Goal: Transaction & Acquisition: Purchase product/service

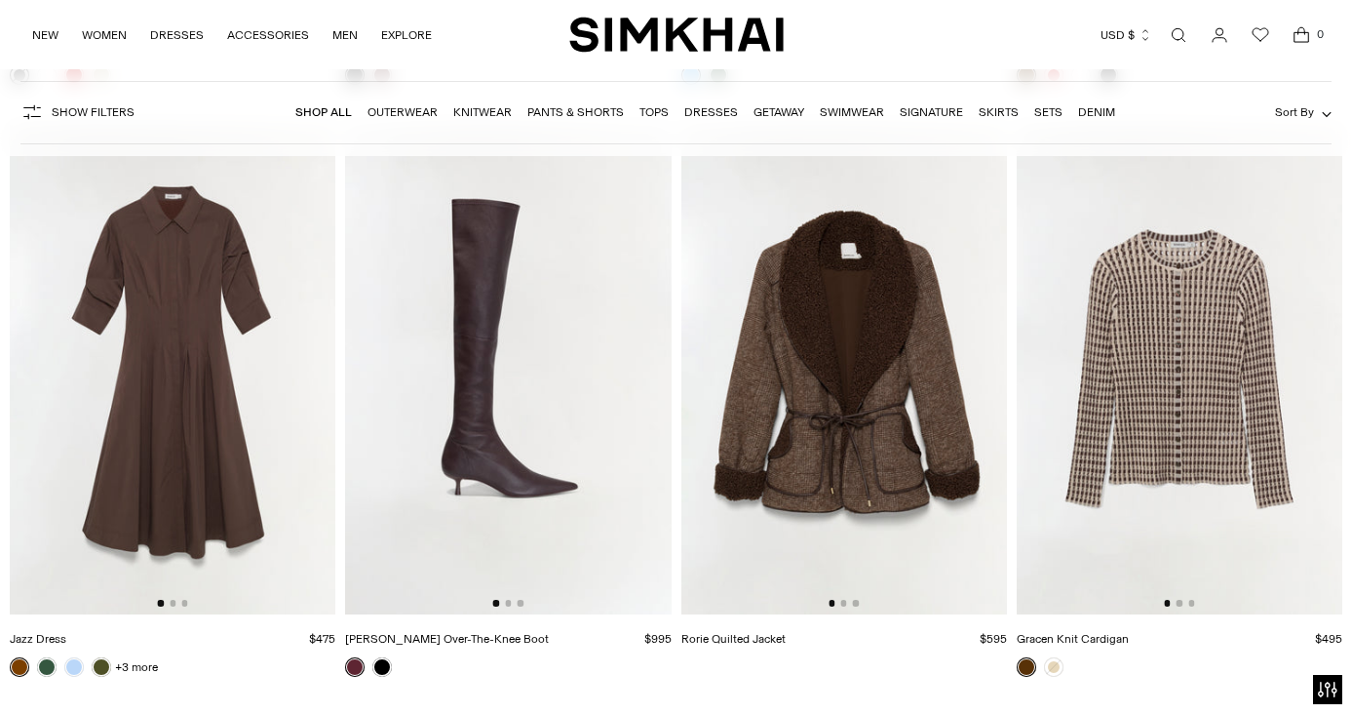
scroll to position [14953, 0]
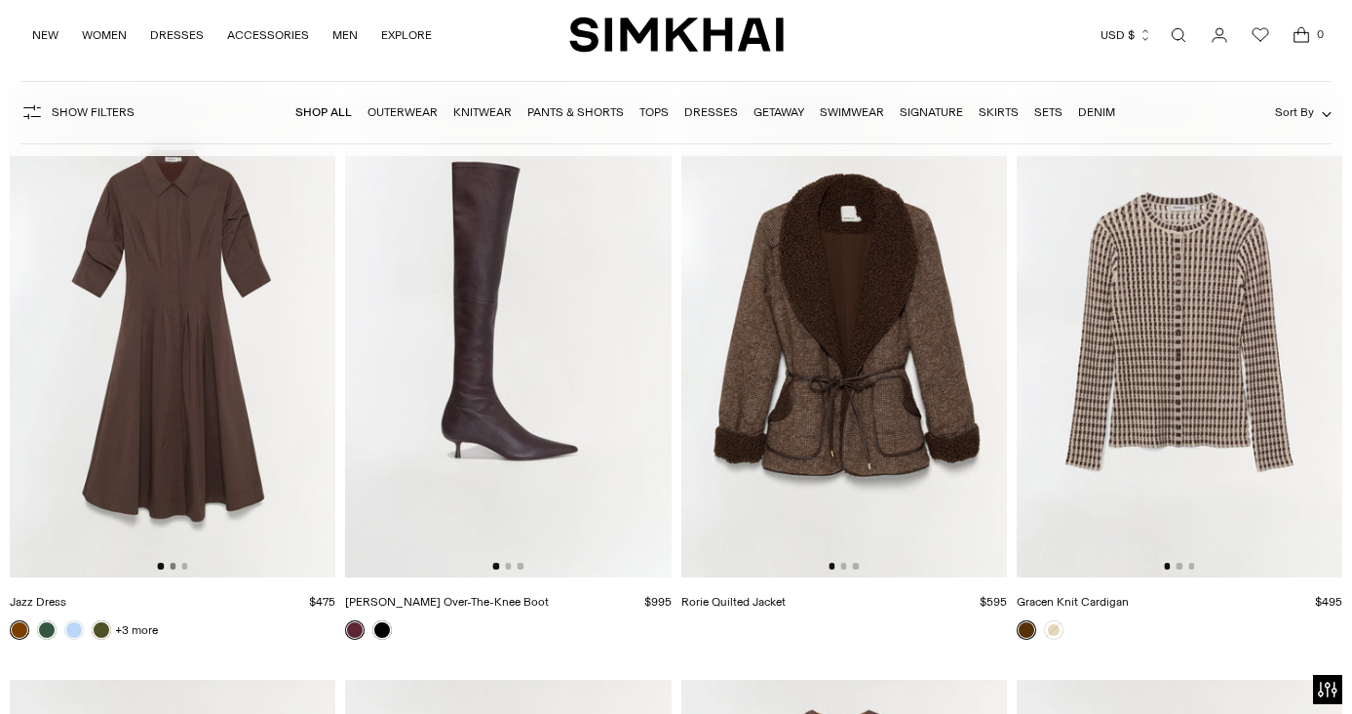
click at [175, 564] on button "Go to slide 2" at bounding box center [173, 566] width 6 height 6
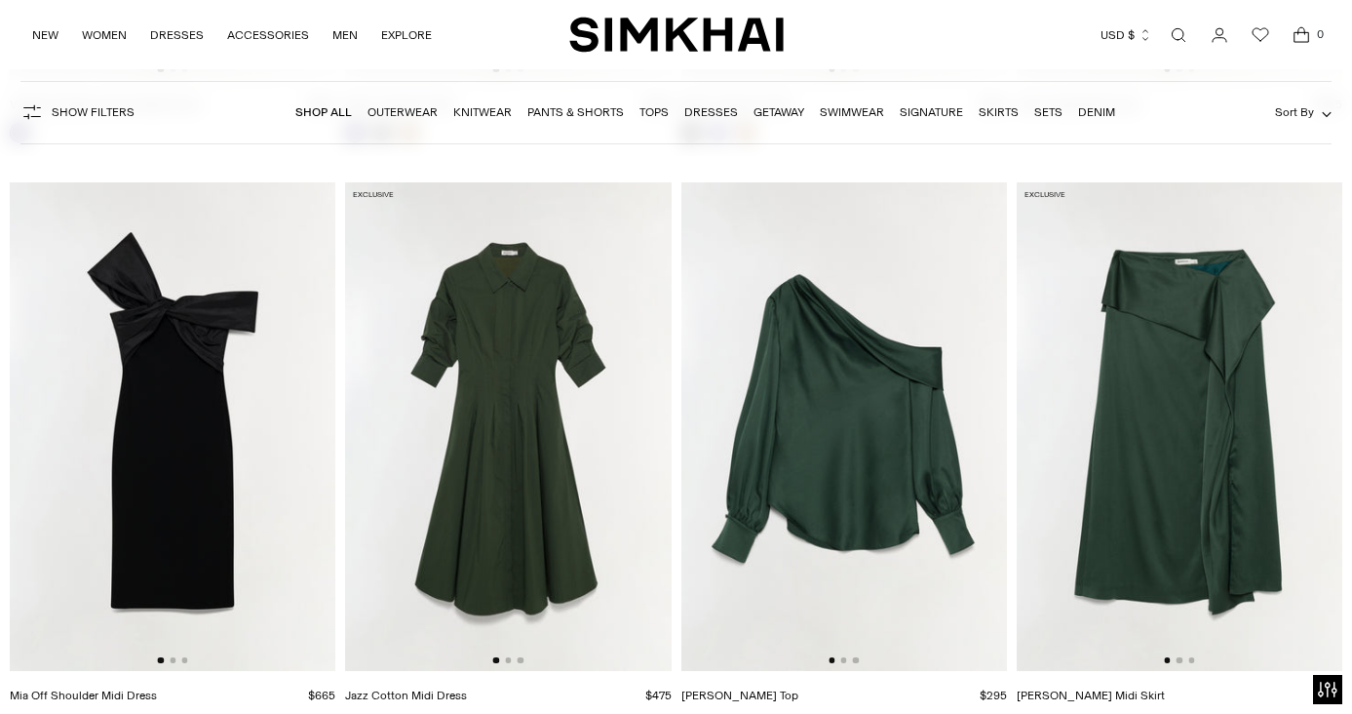
scroll to position [20787, 0]
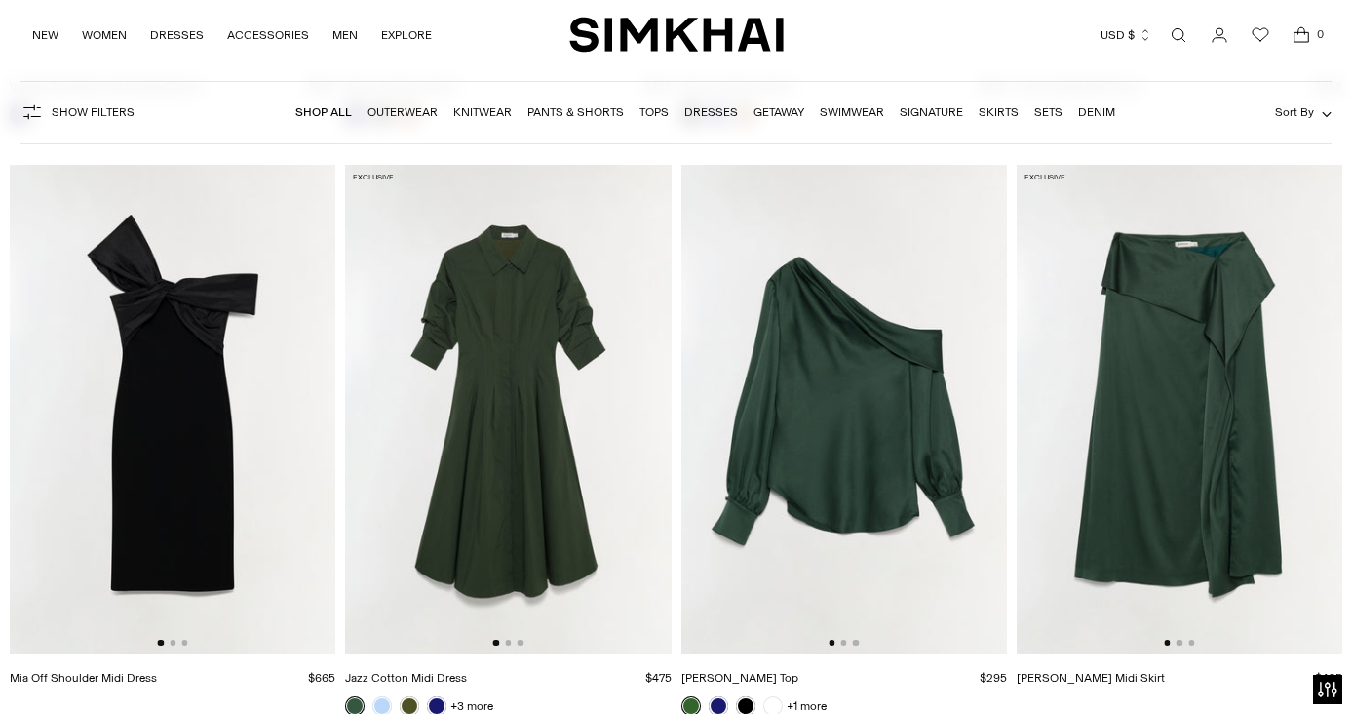
click at [499, 637] on img at bounding box center [508, 409] width 326 height 488
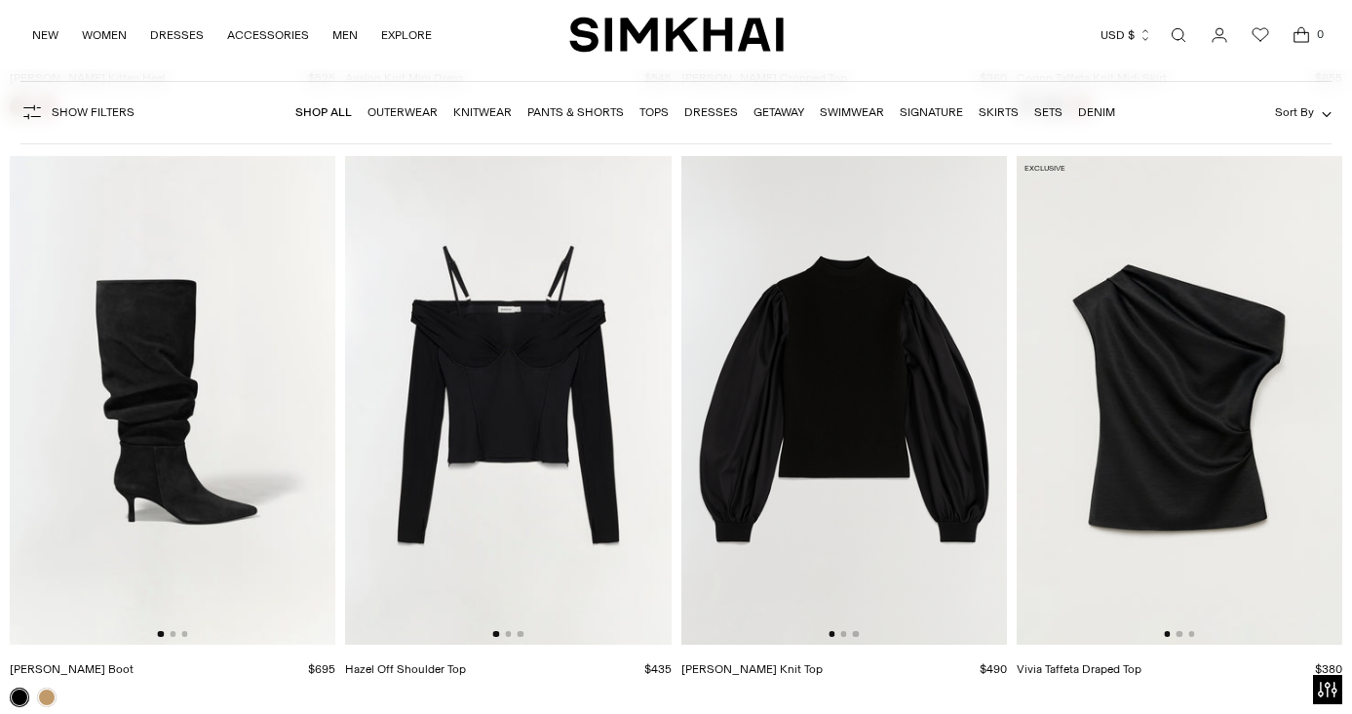
scroll to position [22621, 0]
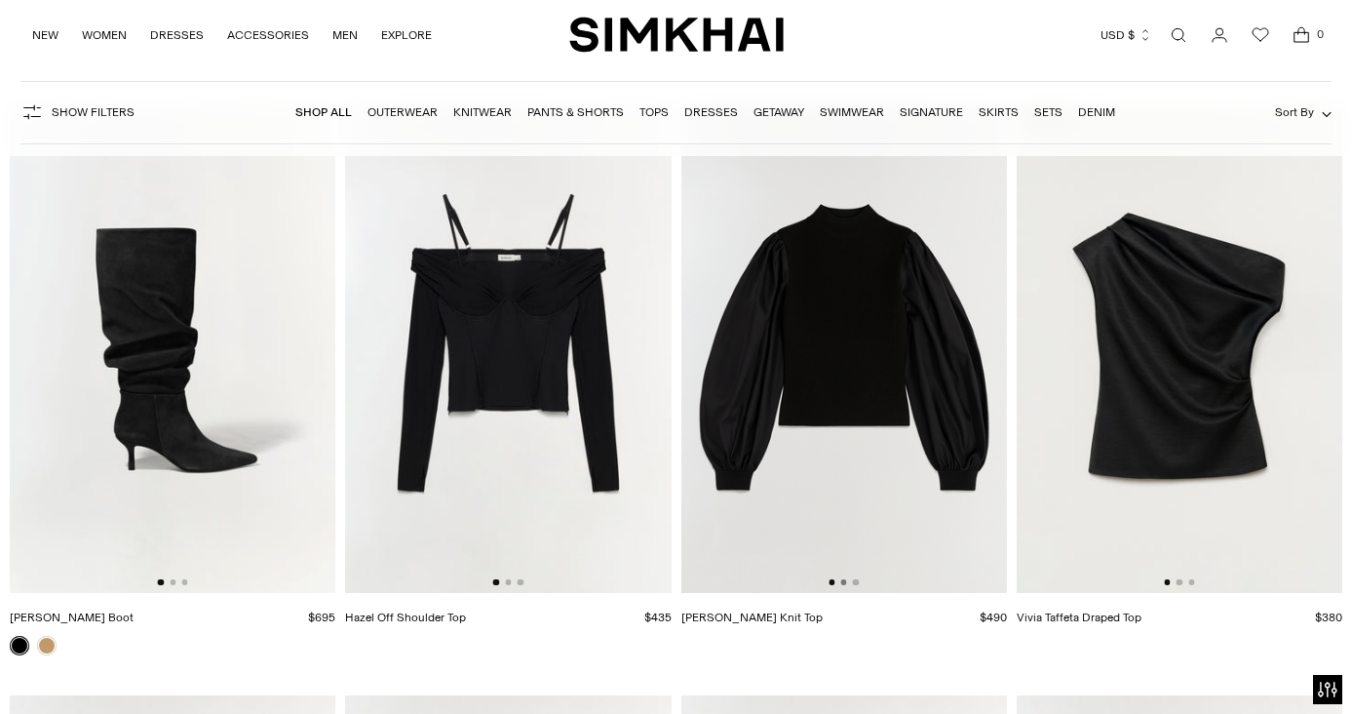
click at [844, 582] on button "Go to slide 2" at bounding box center [843, 582] width 6 height 6
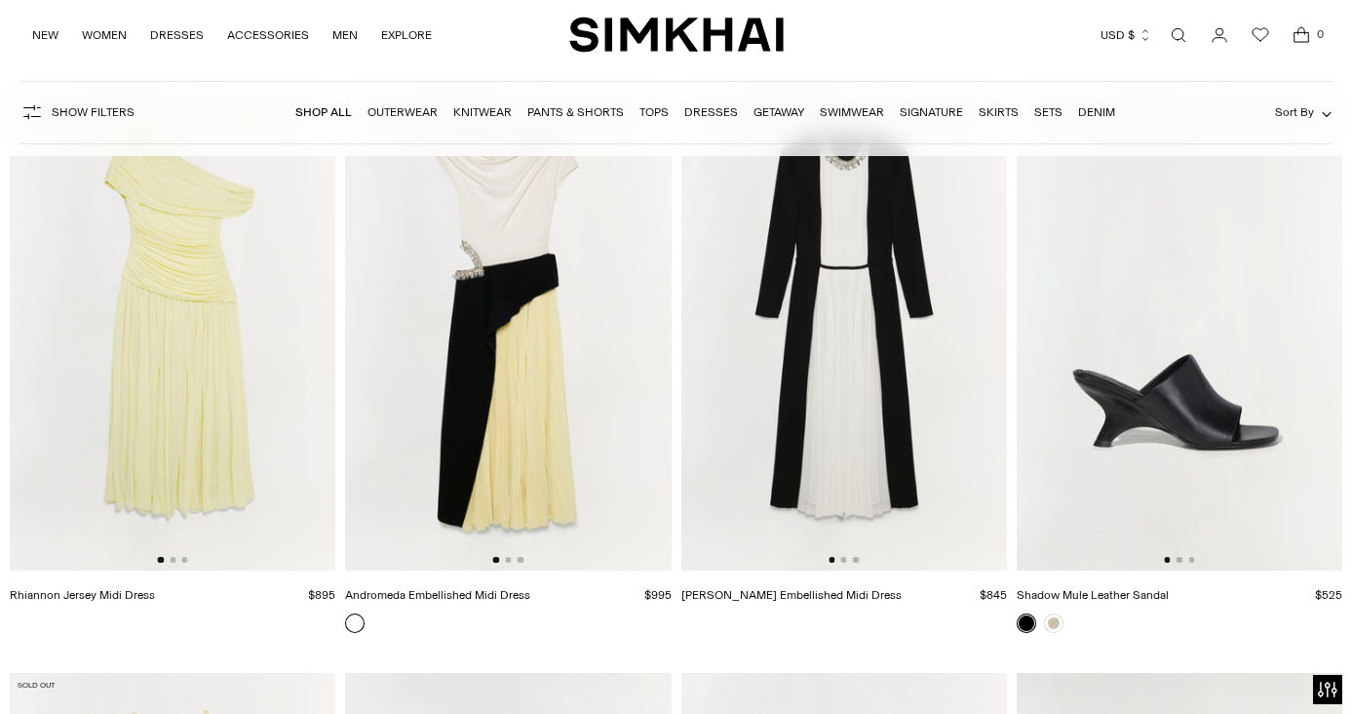
scroll to position [37989, 0]
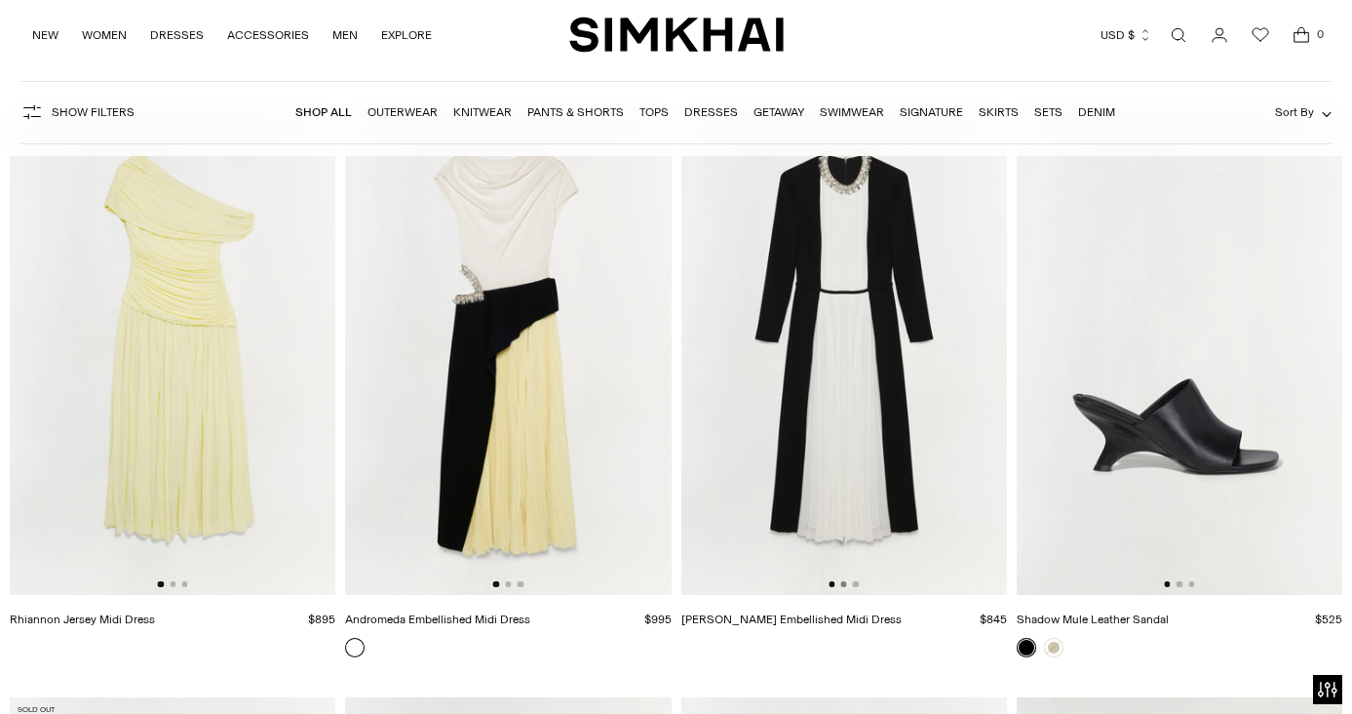
click at [844, 587] on button "Go to slide 2" at bounding box center [843, 584] width 6 height 6
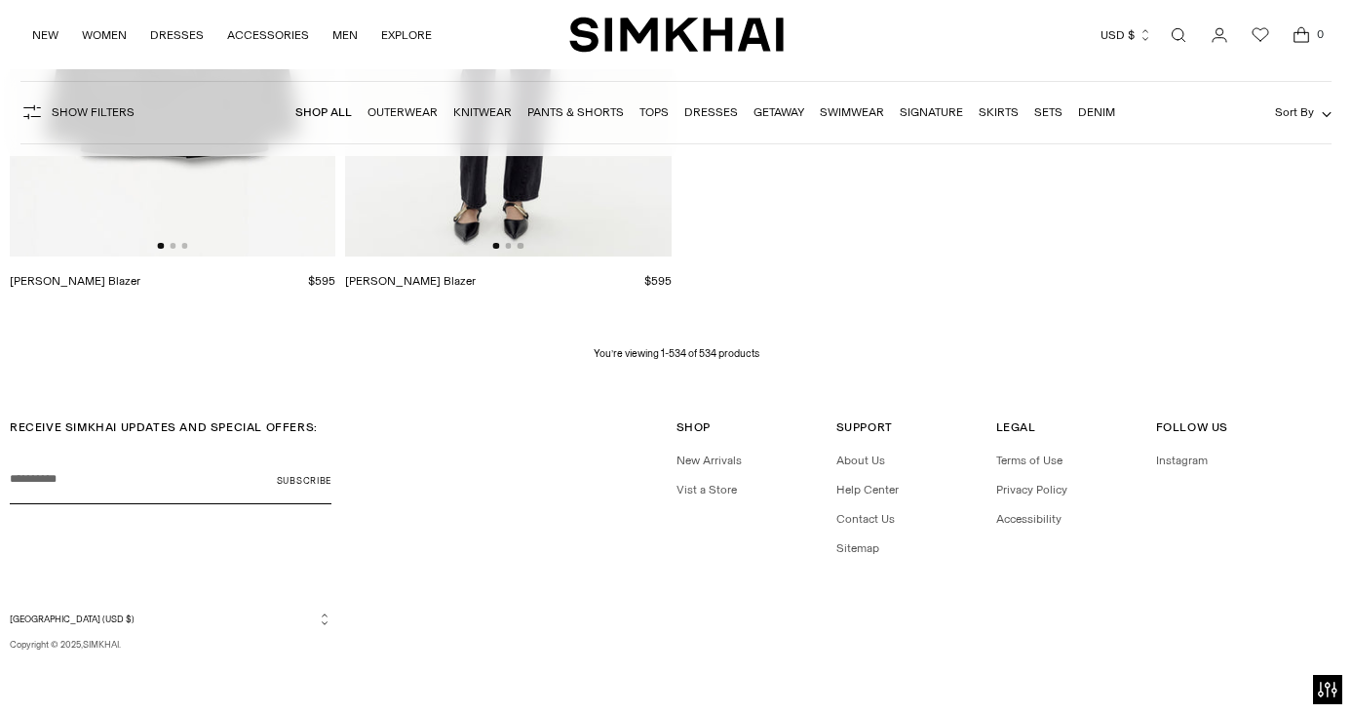
scroll to position [79020, 0]
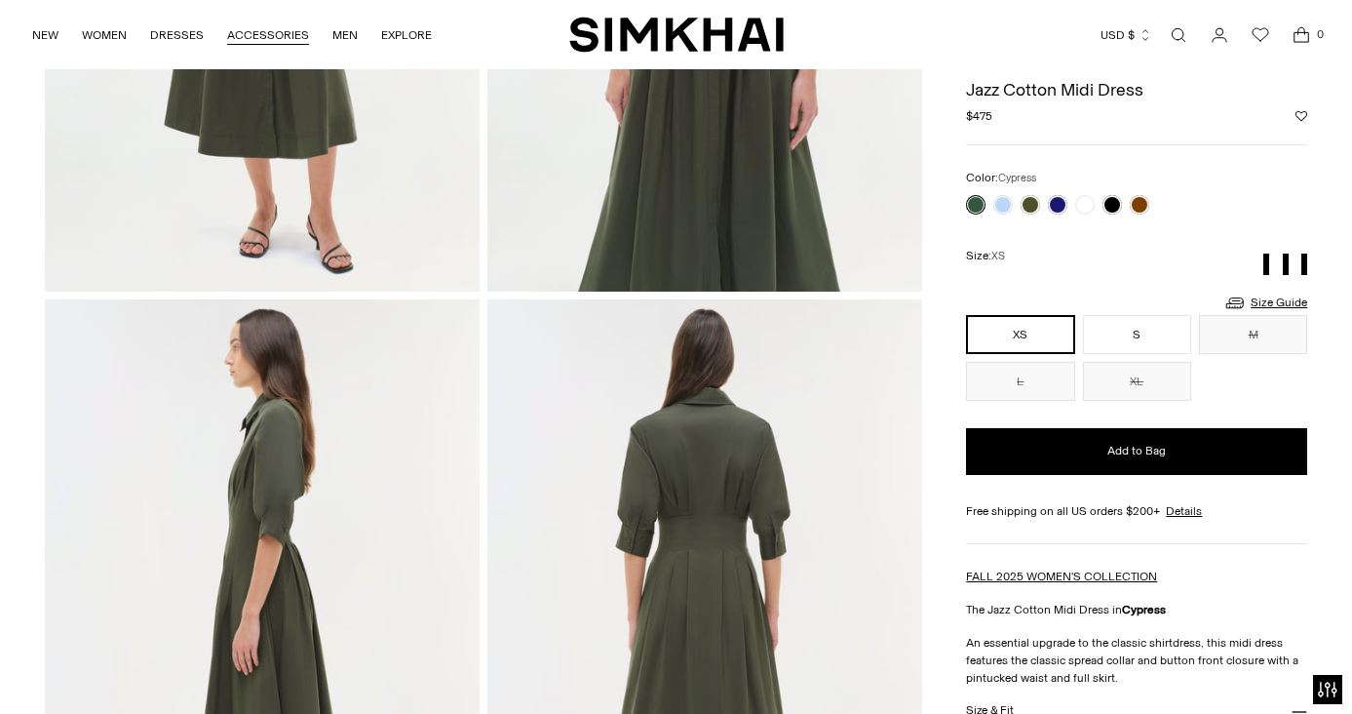
scroll to position [485, 0]
